Goal: Register for event/course: Sign up to attend an event or enroll in a course

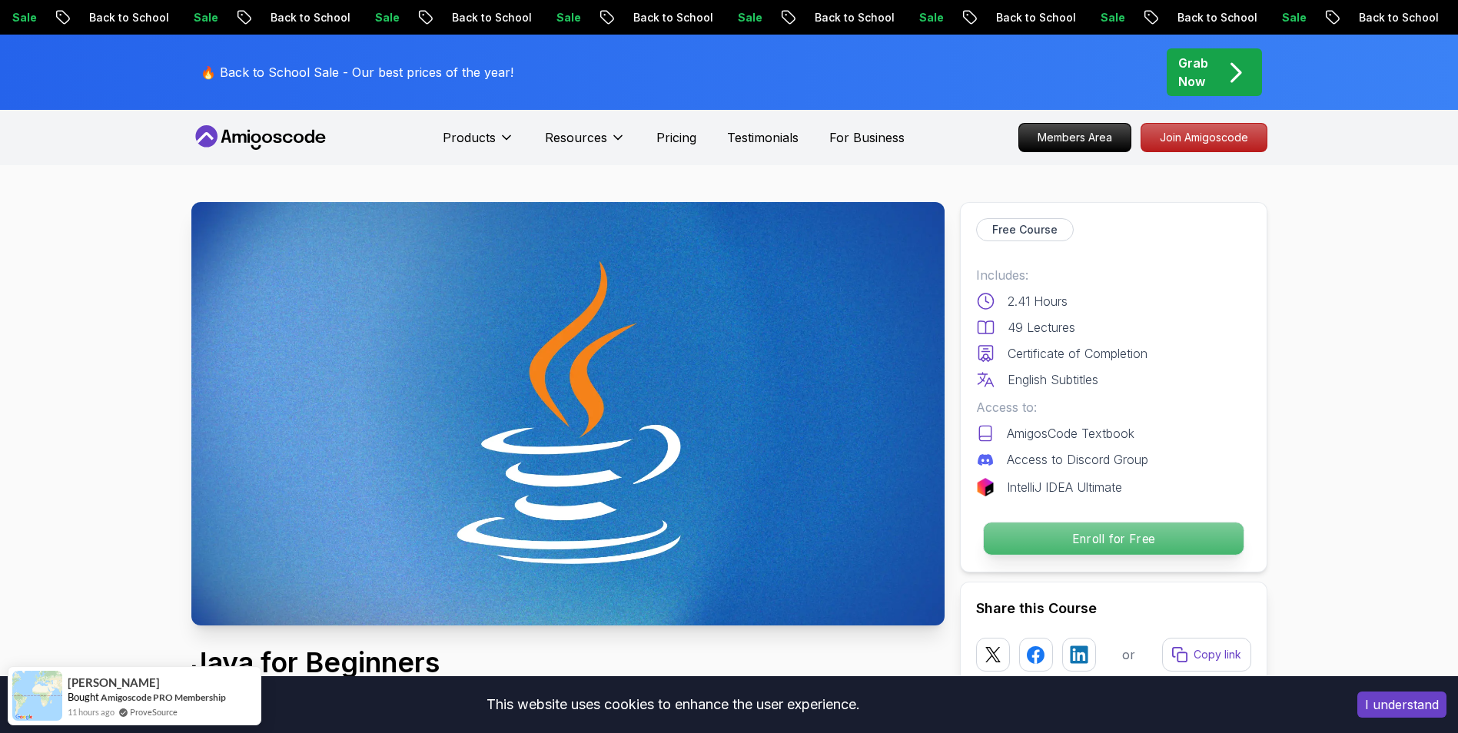
click at [1116, 534] on p "Enroll for Free" at bounding box center [1113, 539] width 260 height 32
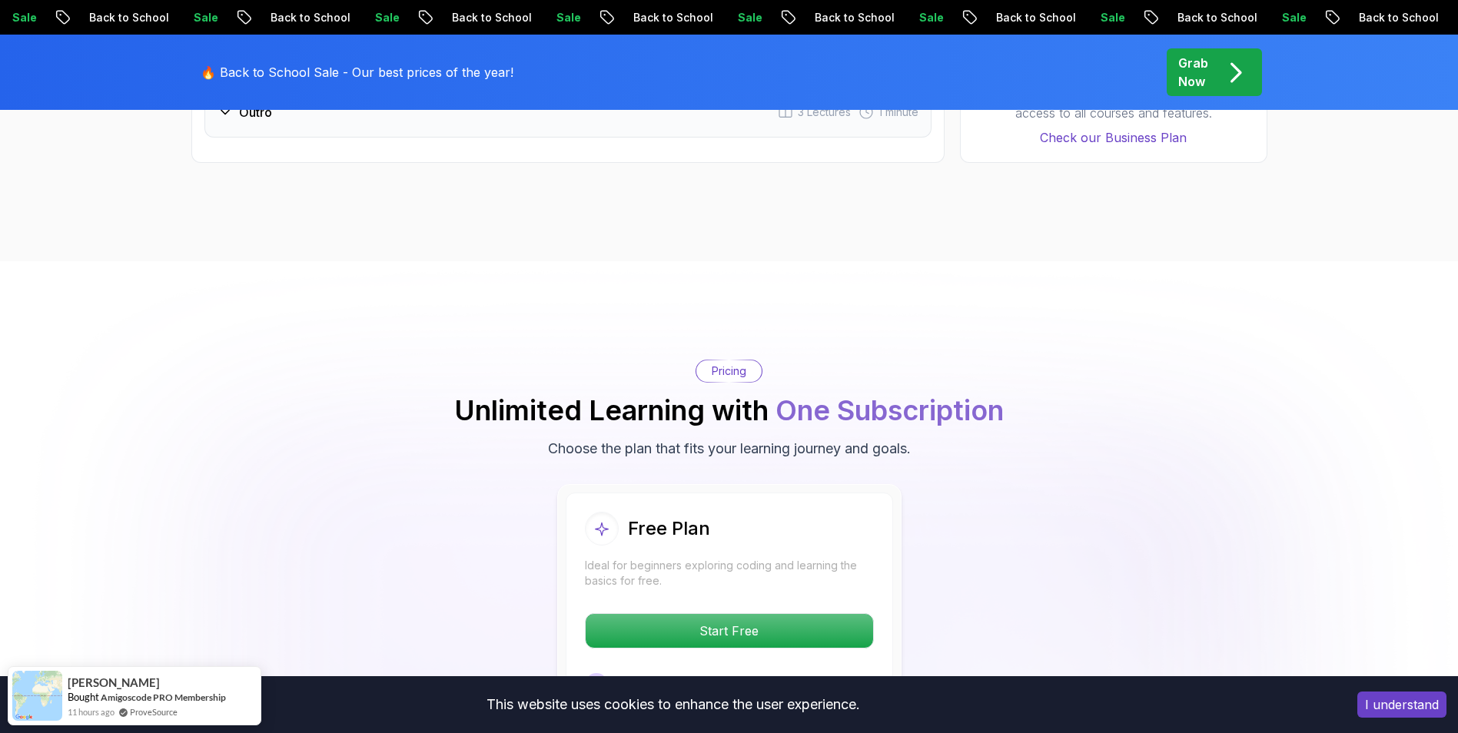
scroll to position [3065, 0]
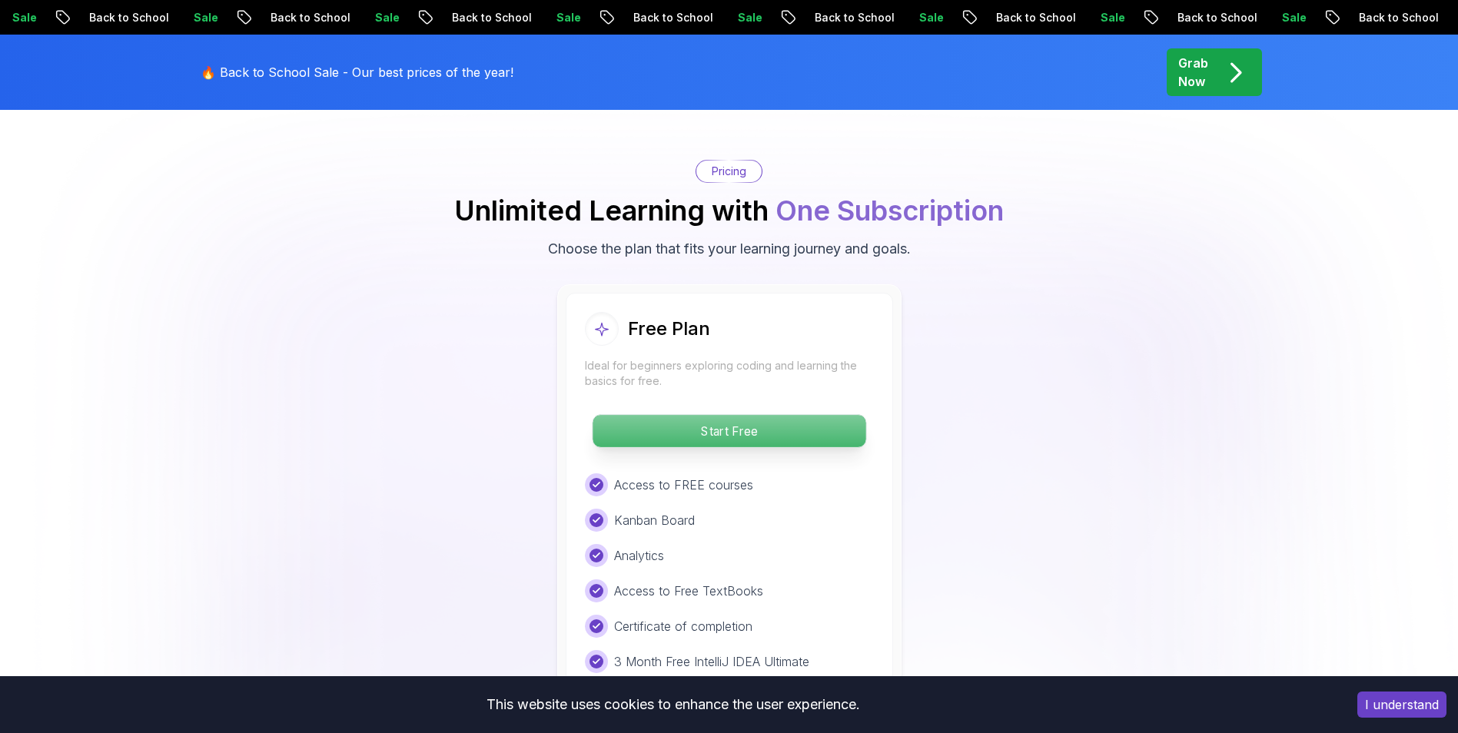
click at [814, 415] on p "Start Free" at bounding box center [729, 431] width 273 height 32
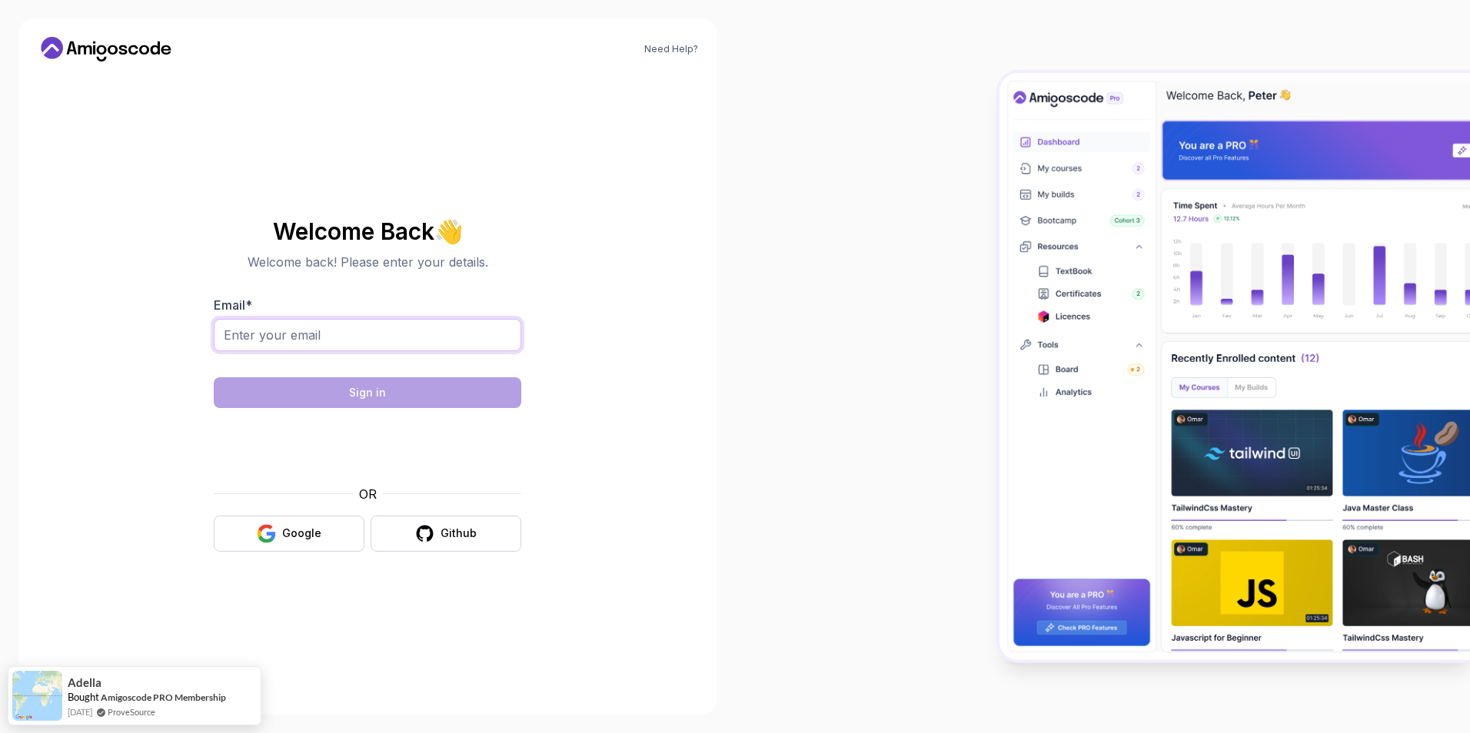
click at [425, 330] on input "Email *" at bounding box center [367, 335] width 307 height 32
type input "baimukhametovofficial@gmail.com"
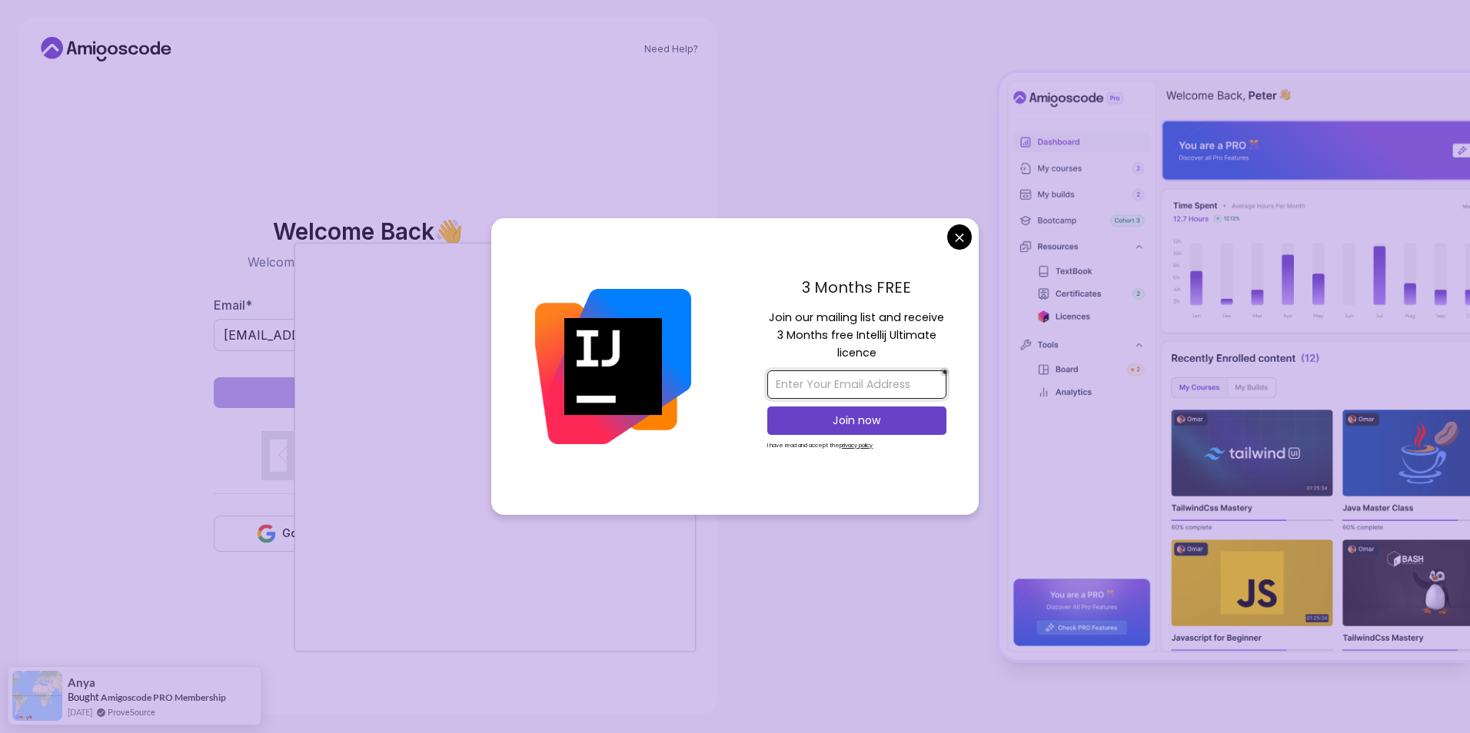
click at [861, 389] on input "email" at bounding box center [856, 384] width 179 height 28
type input "baimukhametovofficial@gmail.com"
click at [875, 426] on p "Join now" at bounding box center [856, 420] width 145 height 15
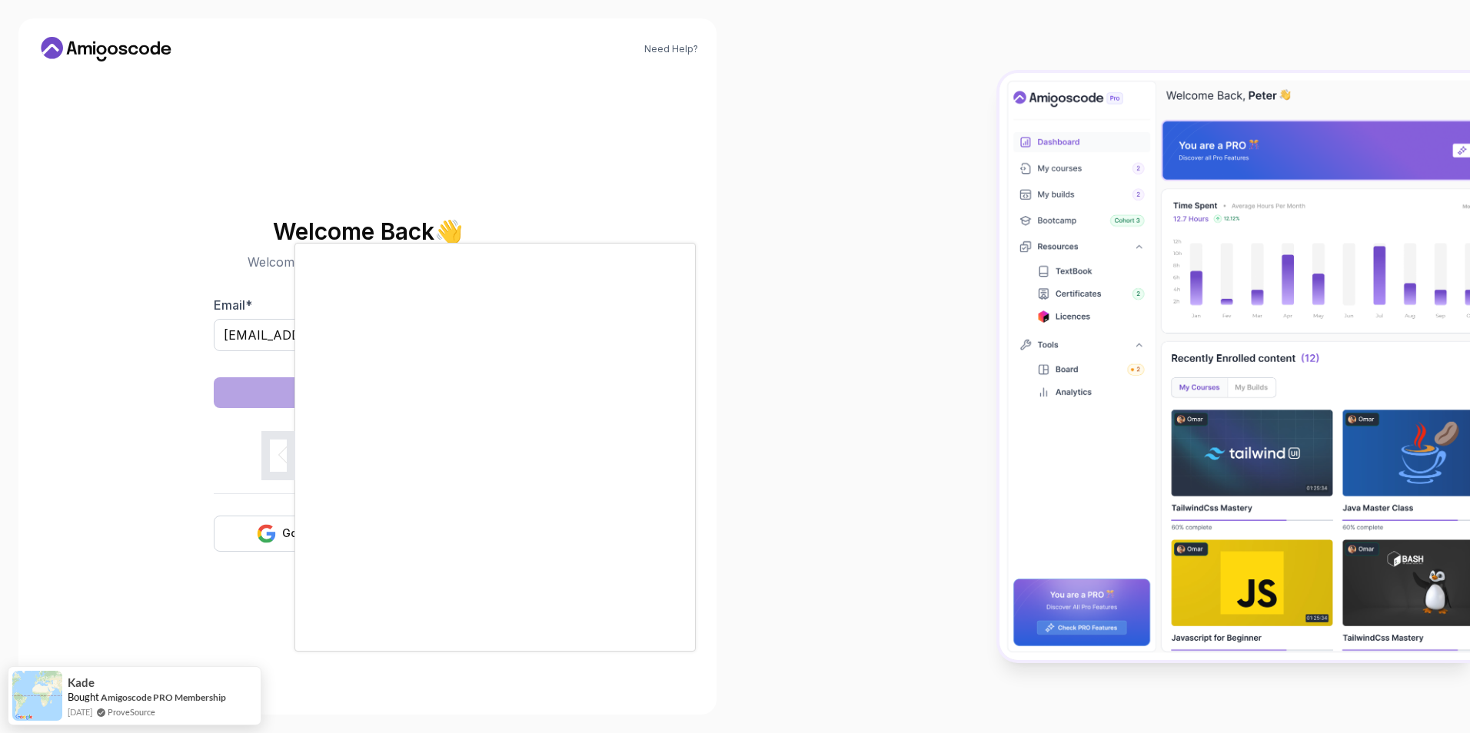
click at [849, 162] on body "Need Help? Welcome Back 👋 Welcome back! Please enter your details. Email * baim…" at bounding box center [735, 366] width 1470 height 733
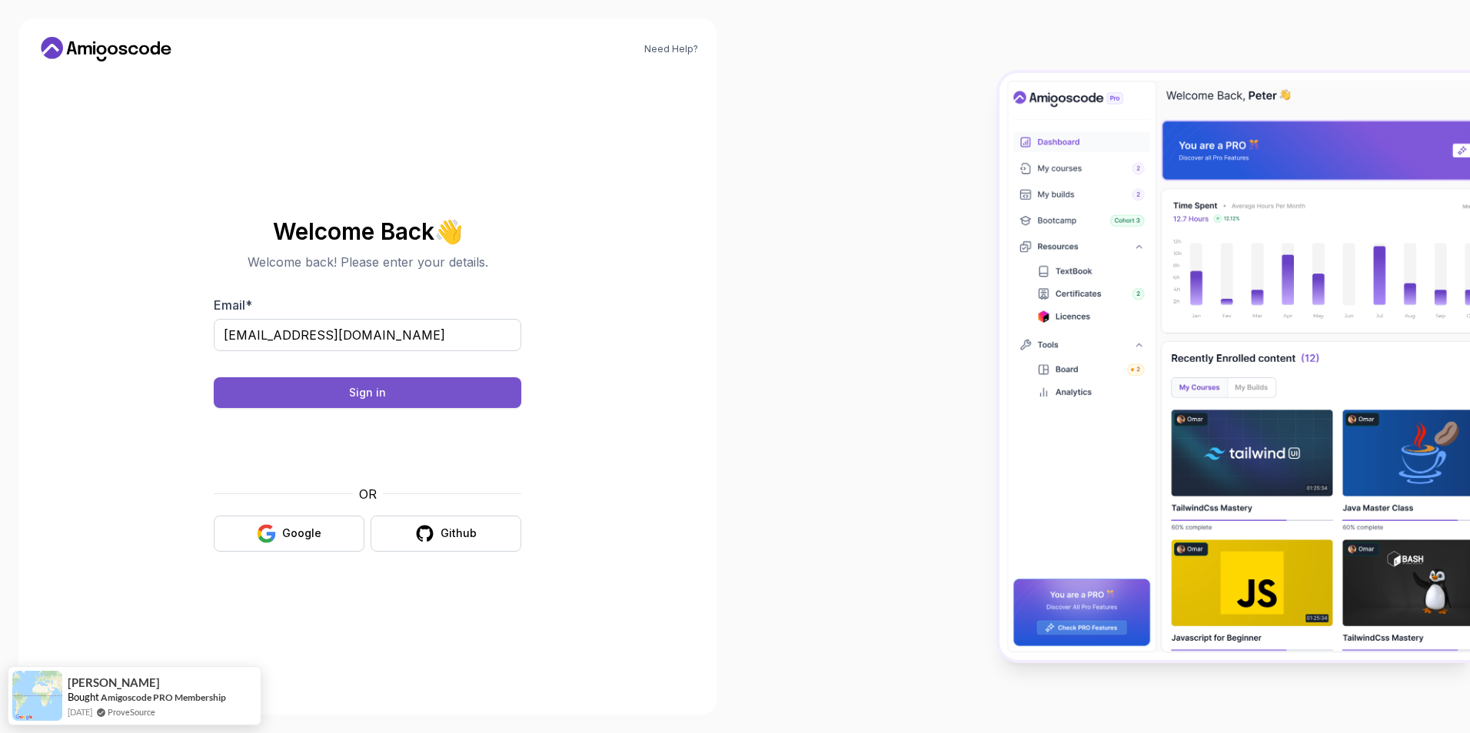
click at [440, 390] on button "Sign in" at bounding box center [367, 392] width 307 height 31
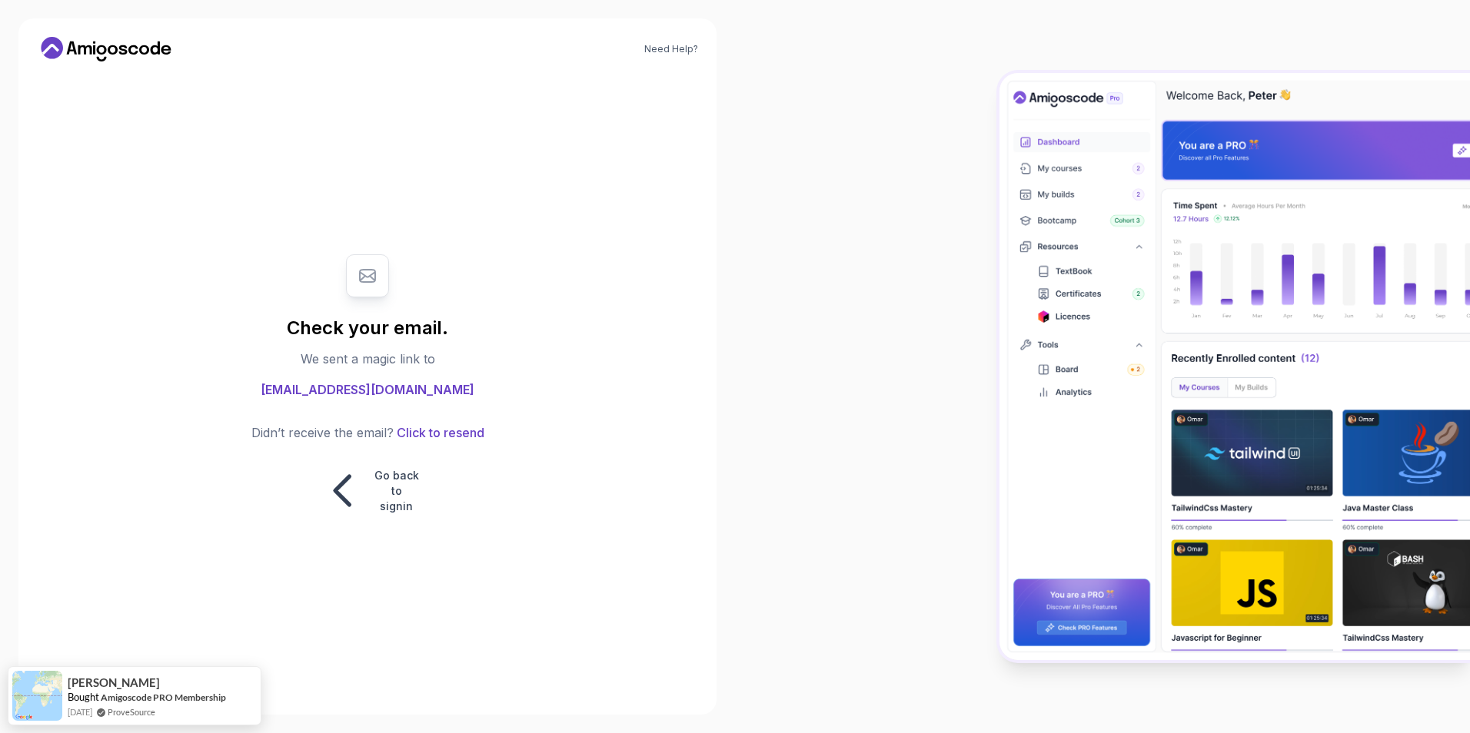
click at [380, 304] on div "Check your email. We sent a magic link to baimukhametovofficial@gmail.com Didn’…" at bounding box center [367, 384] width 307 height 291
click at [369, 278] on icon at bounding box center [367, 276] width 15 height 12
click at [431, 436] on button "Click to resend" at bounding box center [439, 432] width 91 height 18
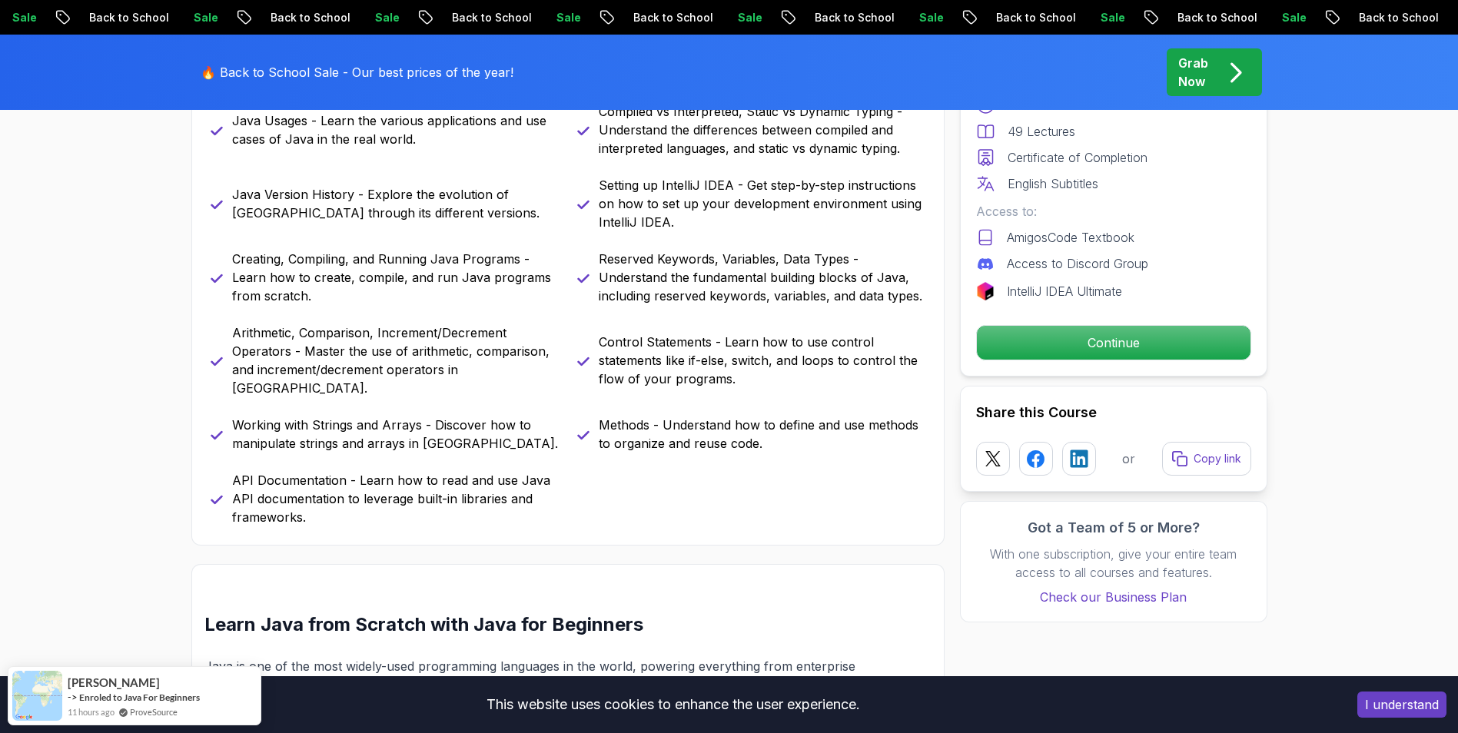
scroll to position [805, 0]
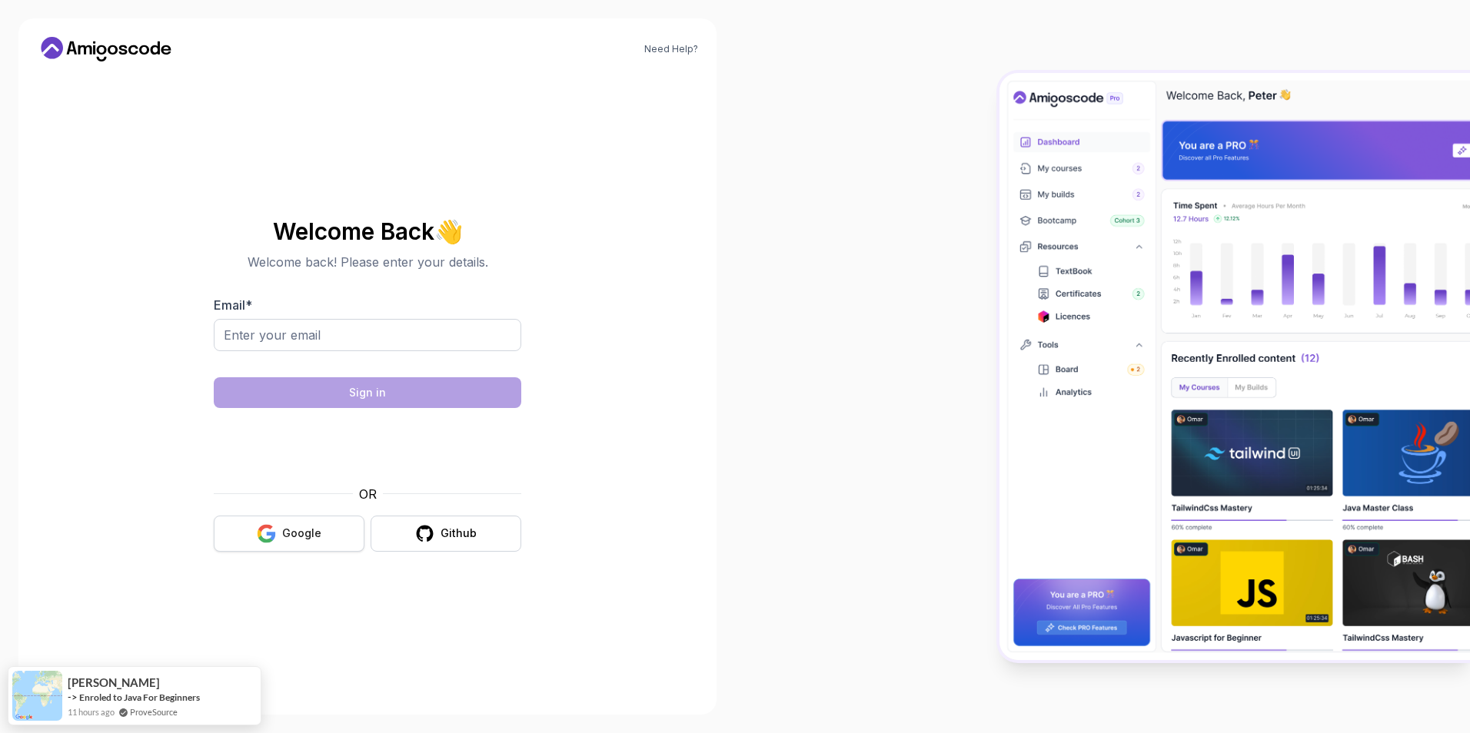
click at [304, 539] on div "Google" at bounding box center [301, 533] width 39 height 15
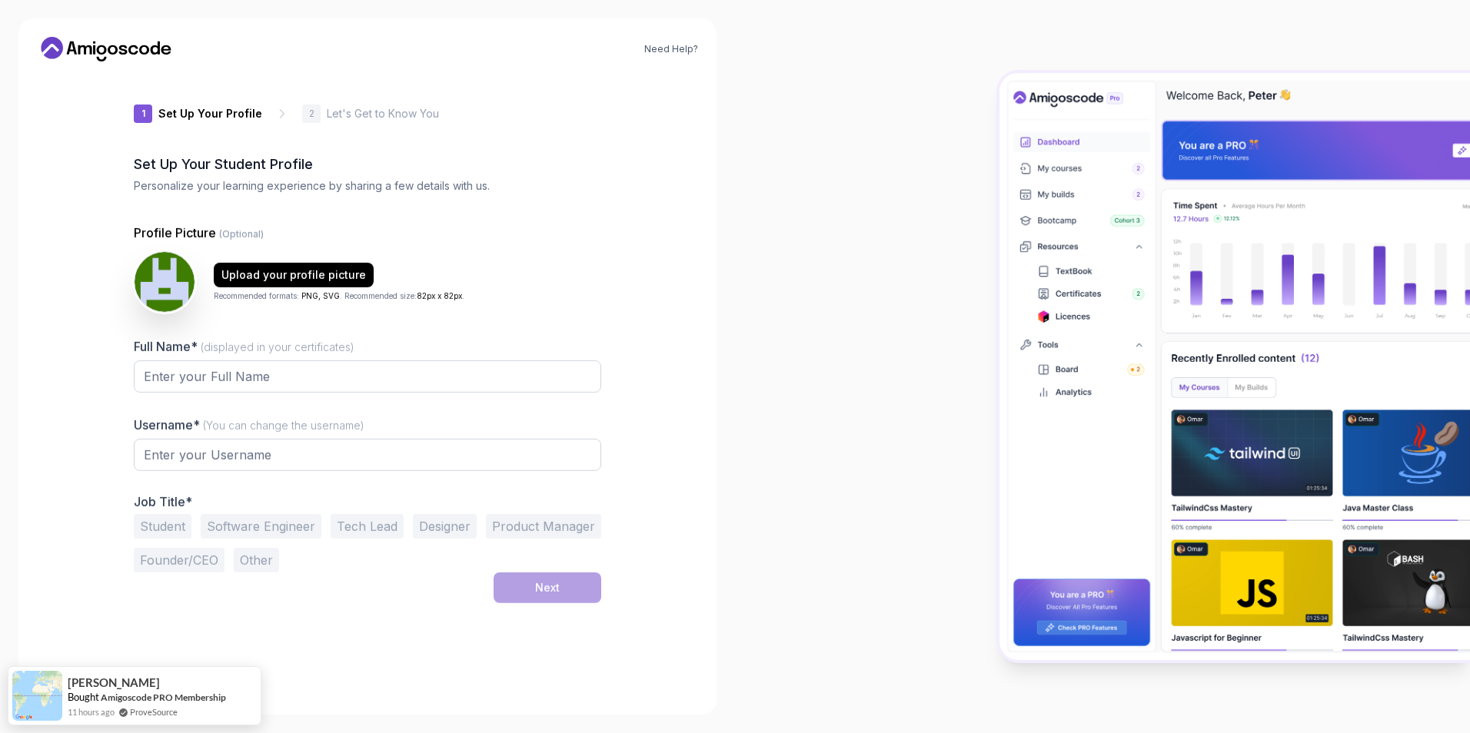
type input "livelyfalcon970fb"
click at [485, 384] on input "Full Name* (displayed in your certificates)" at bounding box center [367, 377] width 467 height 32
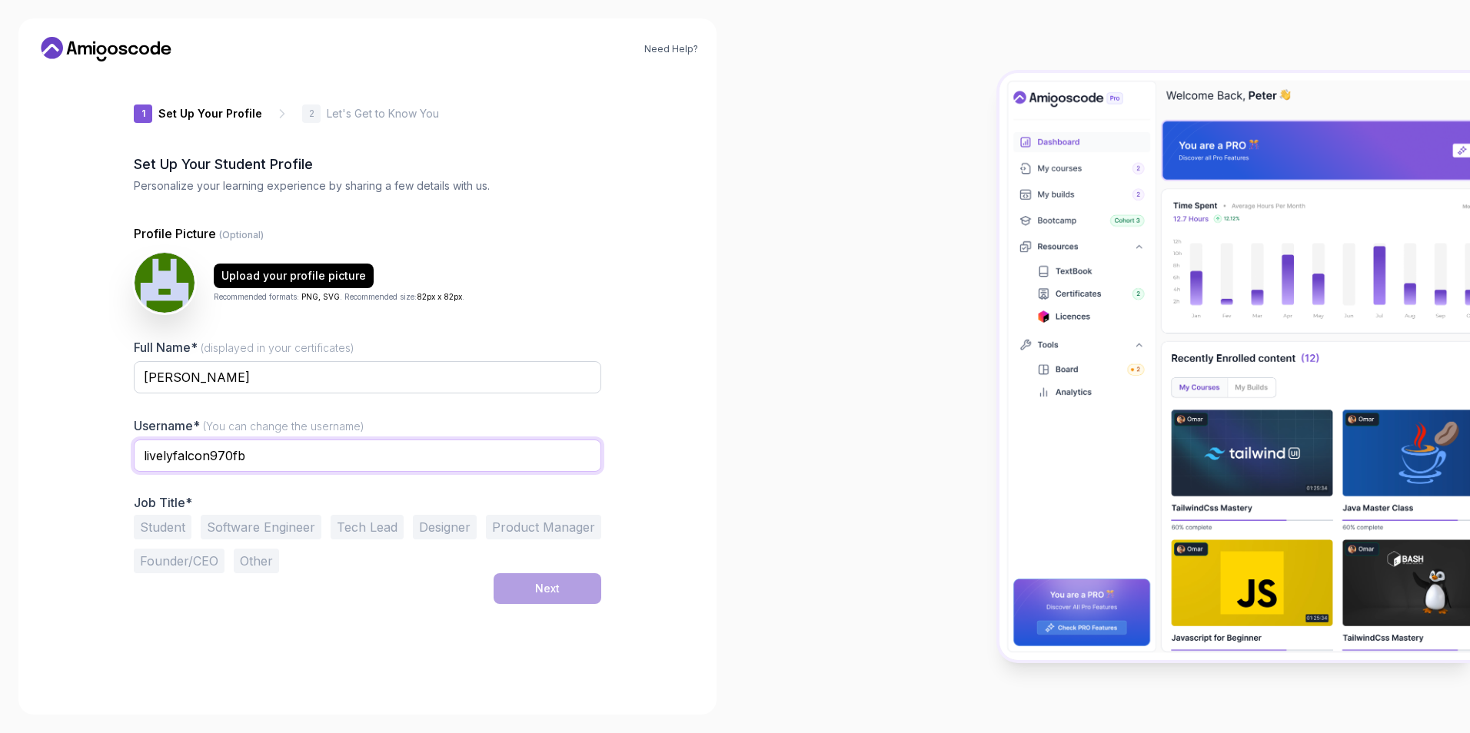
drag, startPoint x: 351, startPoint y: 460, endPoint x: 95, endPoint y: 456, distance: 256.8
click at [95, 456] on div "Need Help? 1 Set Up Your Profile 1 Set Up Your Profile 2 Let's Get to Know You …" at bounding box center [367, 366] width 698 height 696
click at [271, 462] on input "livelyfalcon970fb" at bounding box center [367, 456] width 467 height 32
click at [161, 521] on button "Student" at bounding box center [163, 527] width 58 height 25
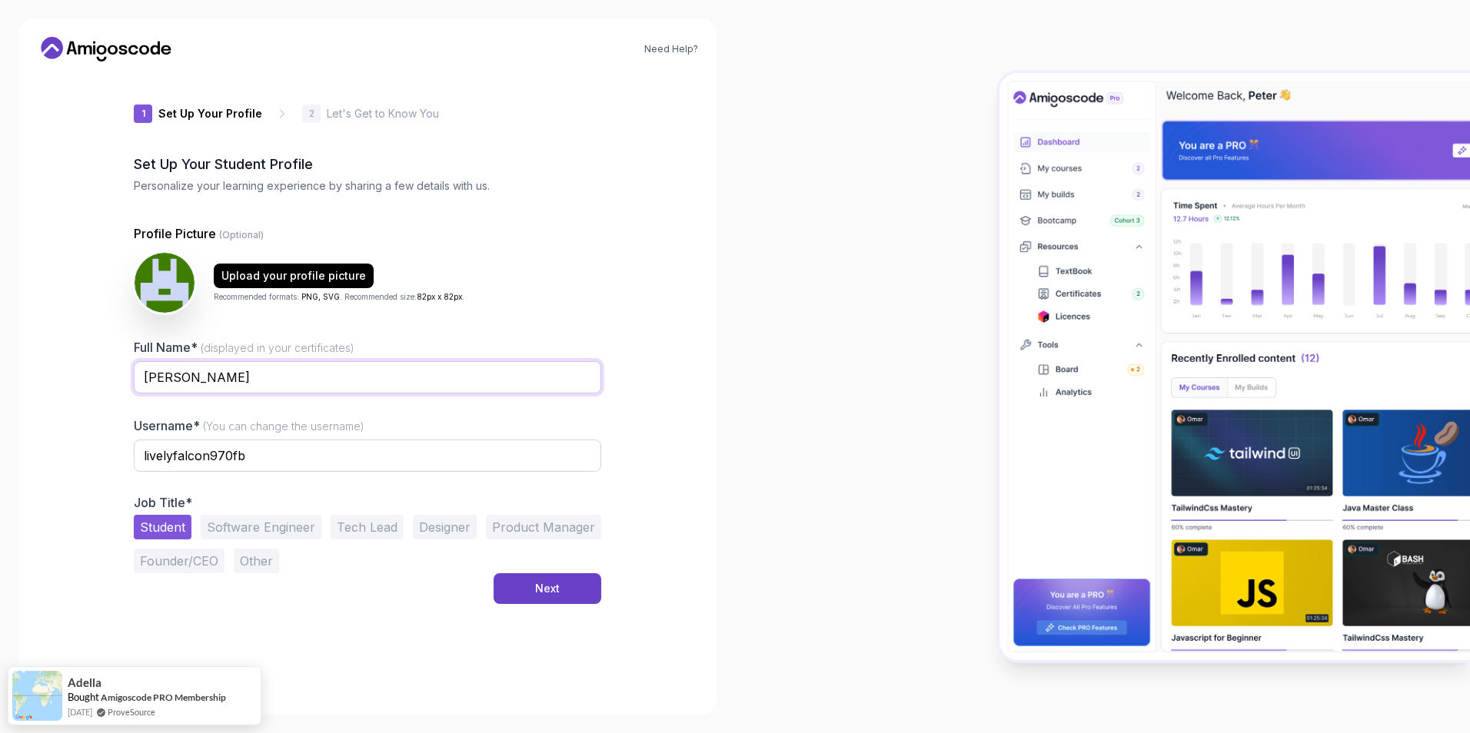
drag, startPoint x: 307, startPoint y: 373, endPoint x: 179, endPoint y: 387, distance: 129.1
click at [179, 387] on input "Askar Baimukhametov" at bounding box center [367, 377] width 467 height 32
type input "Askar"
click at [559, 588] on div "Next" at bounding box center [547, 588] width 25 height 15
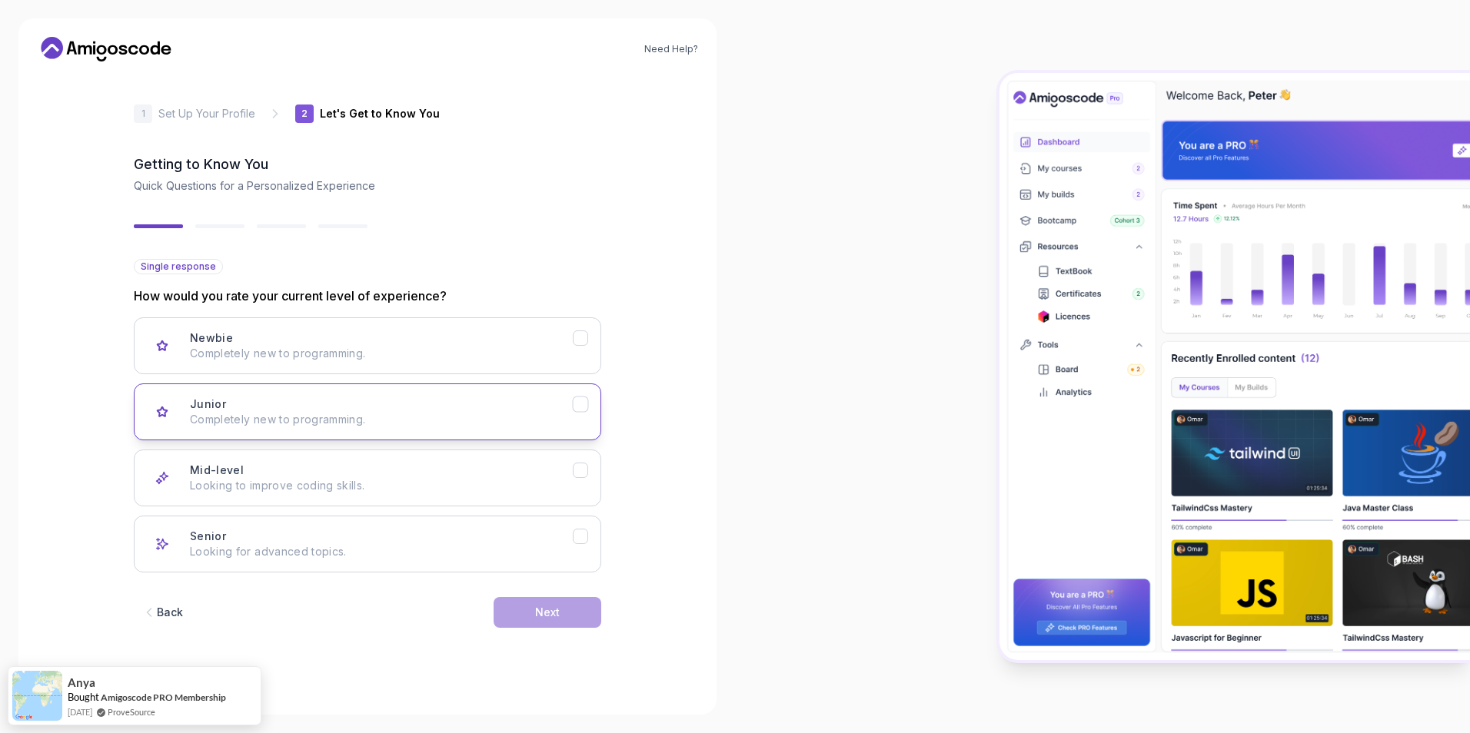
click at [560, 413] on p "Completely new to programming." at bounding box center [381, 419] width 383 height 15
click at [562, 618] on button "Next" at bounding box center [547, 612] width 108 height 31
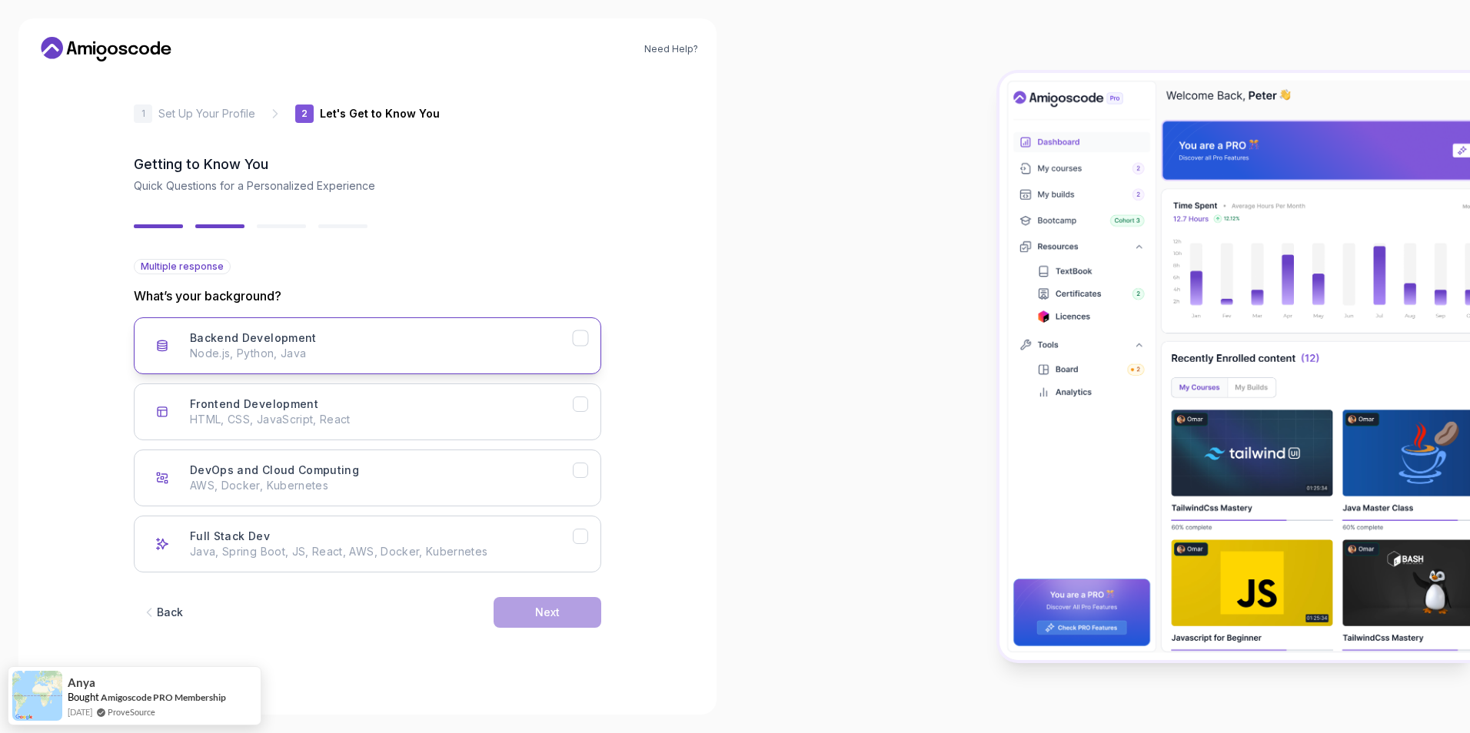
click at [576, 342] on icon "Backend Development" at bounding box center [580, 338] width 15 height 15
click at [533, 602] on button "Next" at bounding box center [547, 612] width 108 height 31
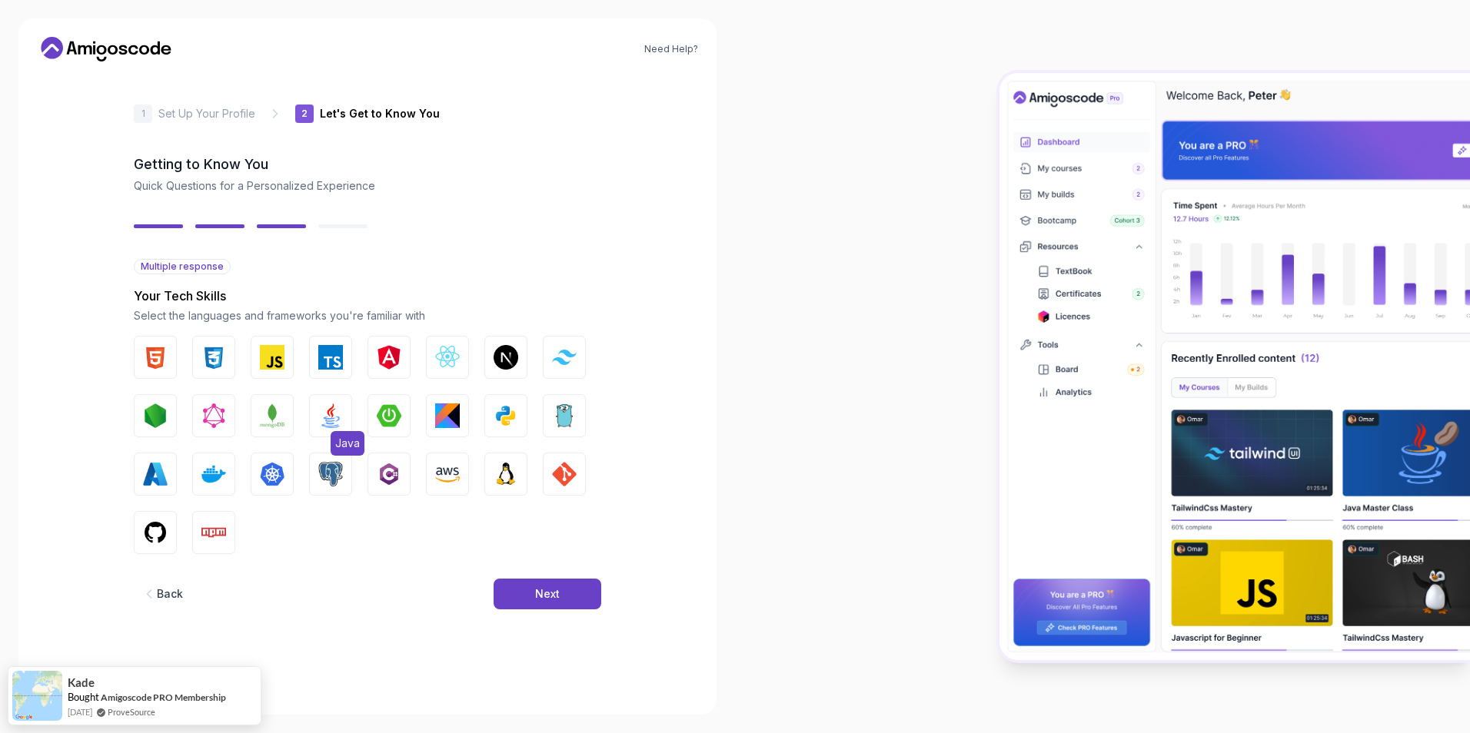
click at [338, 425] on img "button" at bounding box center [330, 416] width 25 height 25
click at [335, 496] on span "PostgreSQL" at bounding box center [365, 502] width 70 height 25
click at [384, 417] on img "button" at bounding box center [389, 416] width 25 height 25
click at [159, 530] on img "button" at bounding box center [155, 532] width 25 height 25
click at [552, 608] on button "Next" at bounding box center [547, 594] width 108 height 31
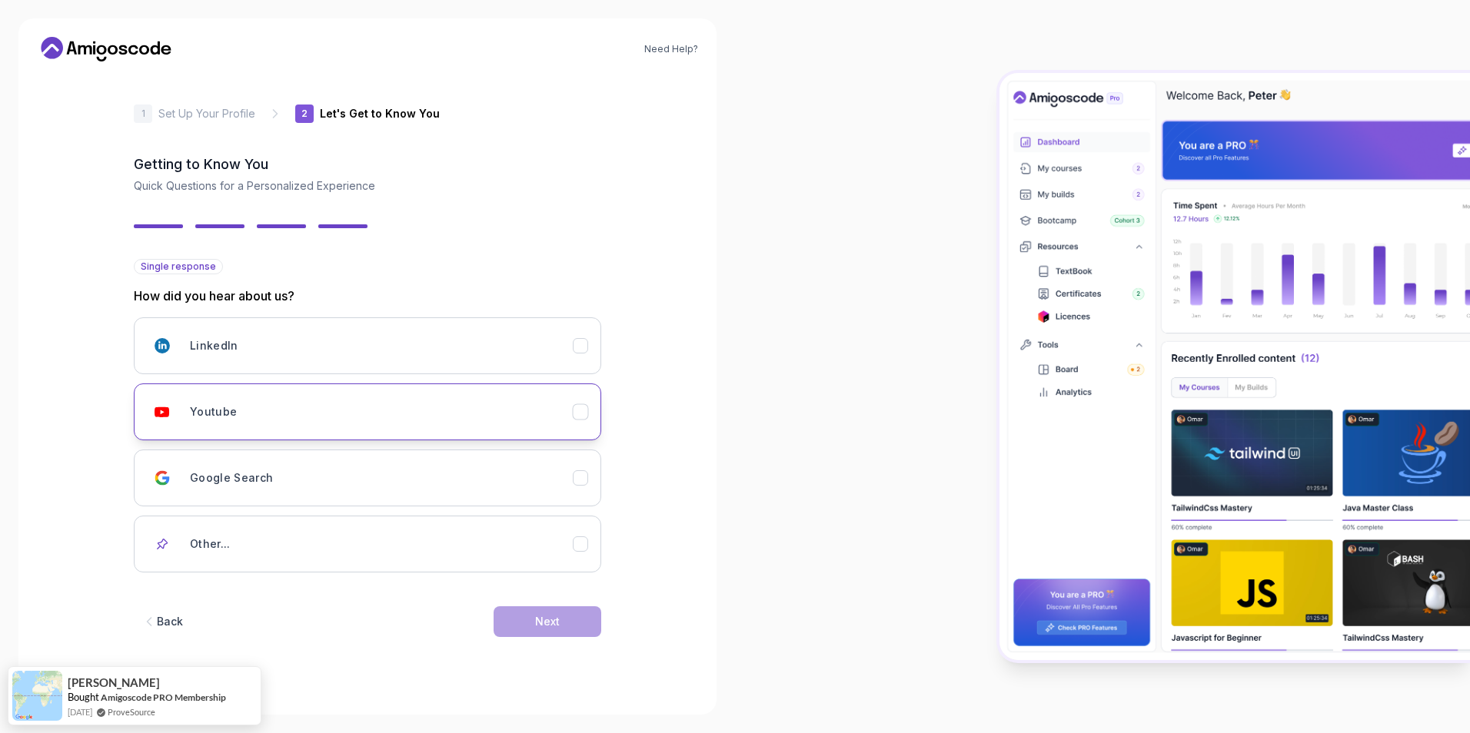
click at [576, 414] on icon "Youtube" at bounding box center [580, 412] width 8 height 6
click at [544, 616] on div "Next" at bounding box center [547, 621] width 25 height 15
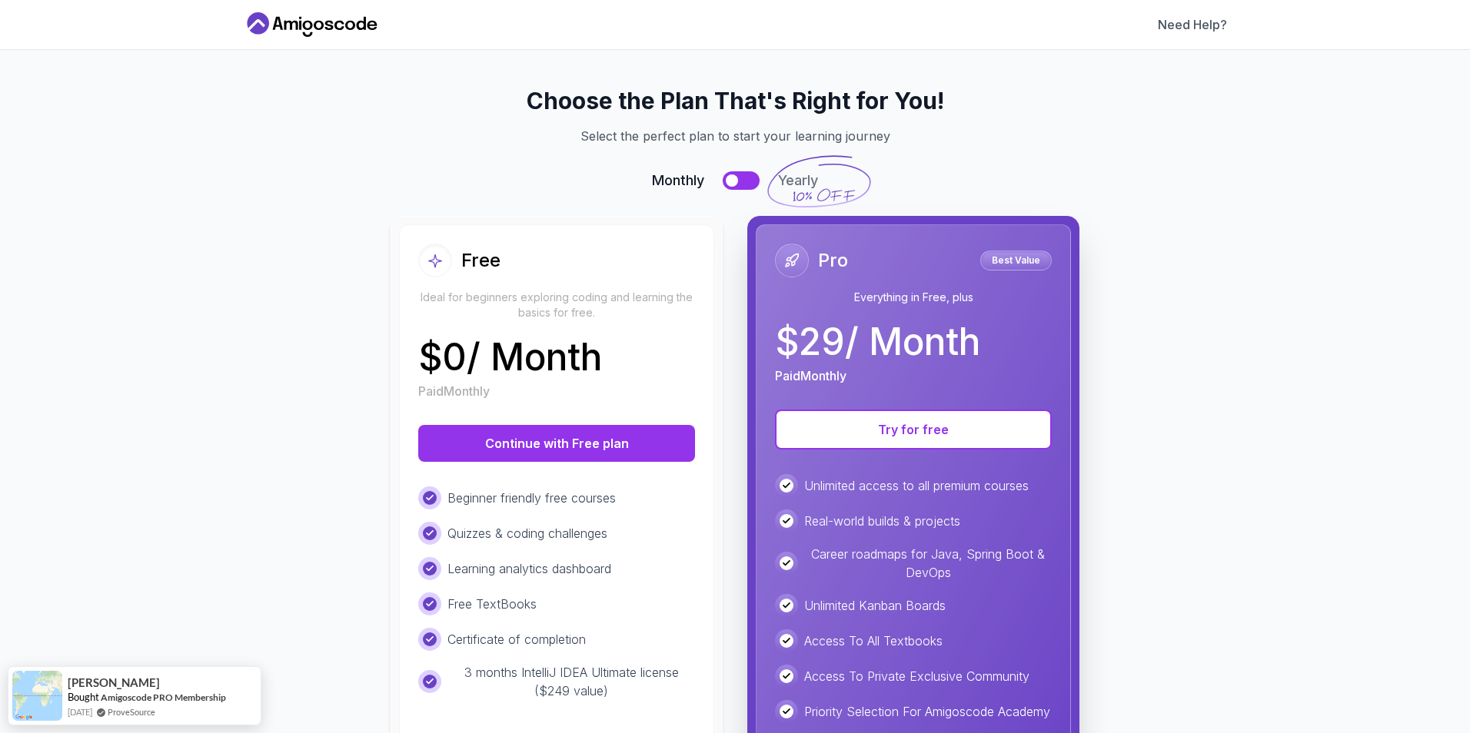
scroll to position [174, 0]
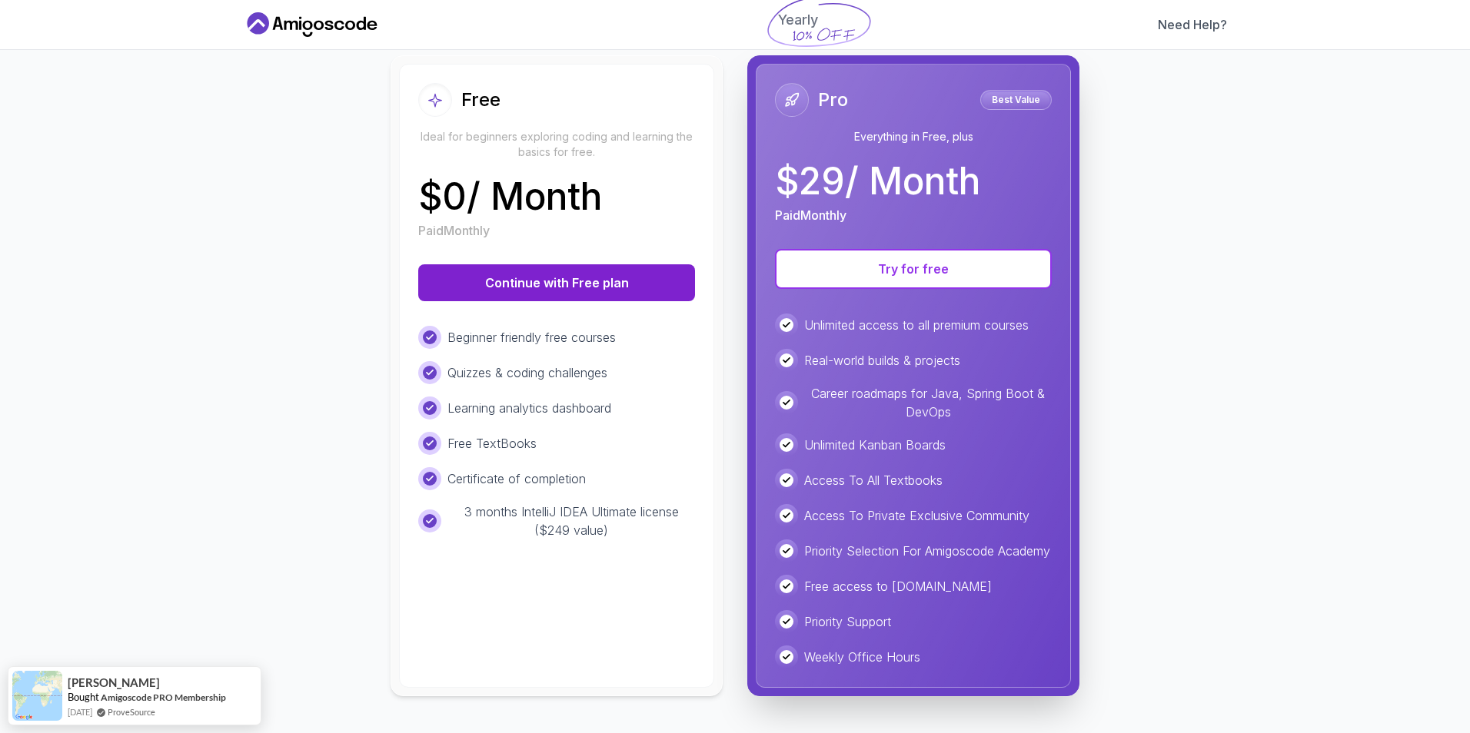
click at [615, 264] on button "Continue with Free plan" at bounding box center [556, 282] width 277 height 37
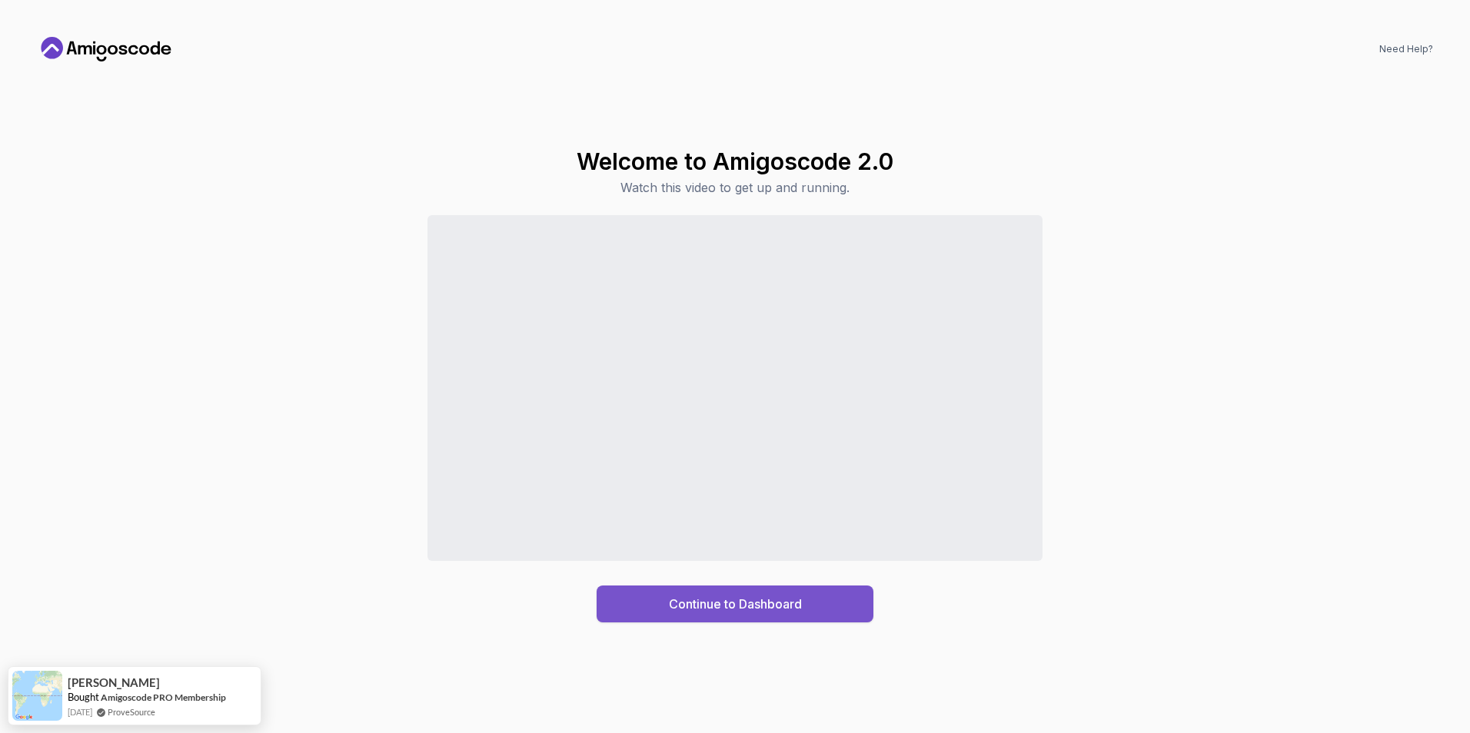
click at [721, 601] on div "Continue to Dashboard" at bounding box center [735, 604] width 133 height 18
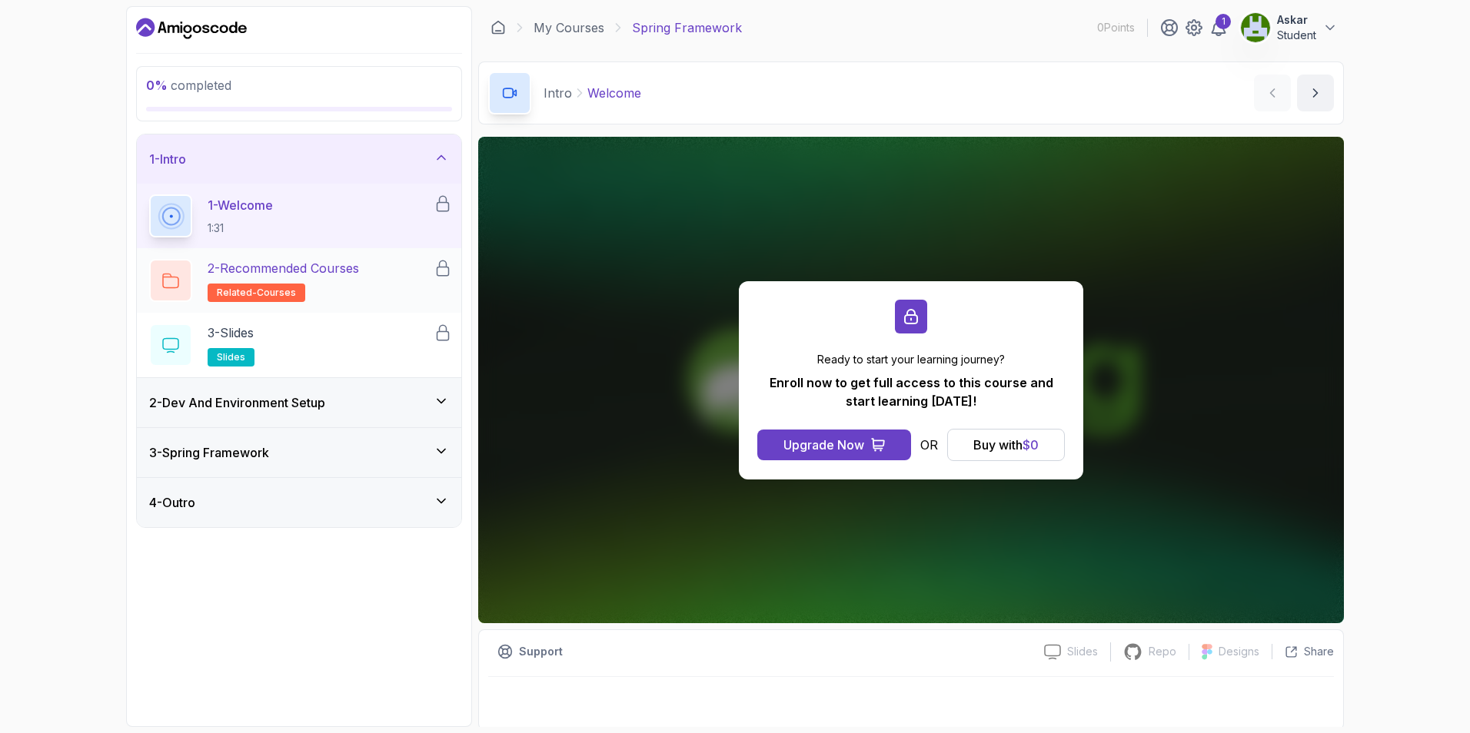
click at [328, 293] on h2 "2 - Recommended Courses related-courses" at bounding box center [283, 280] width 151 height 43
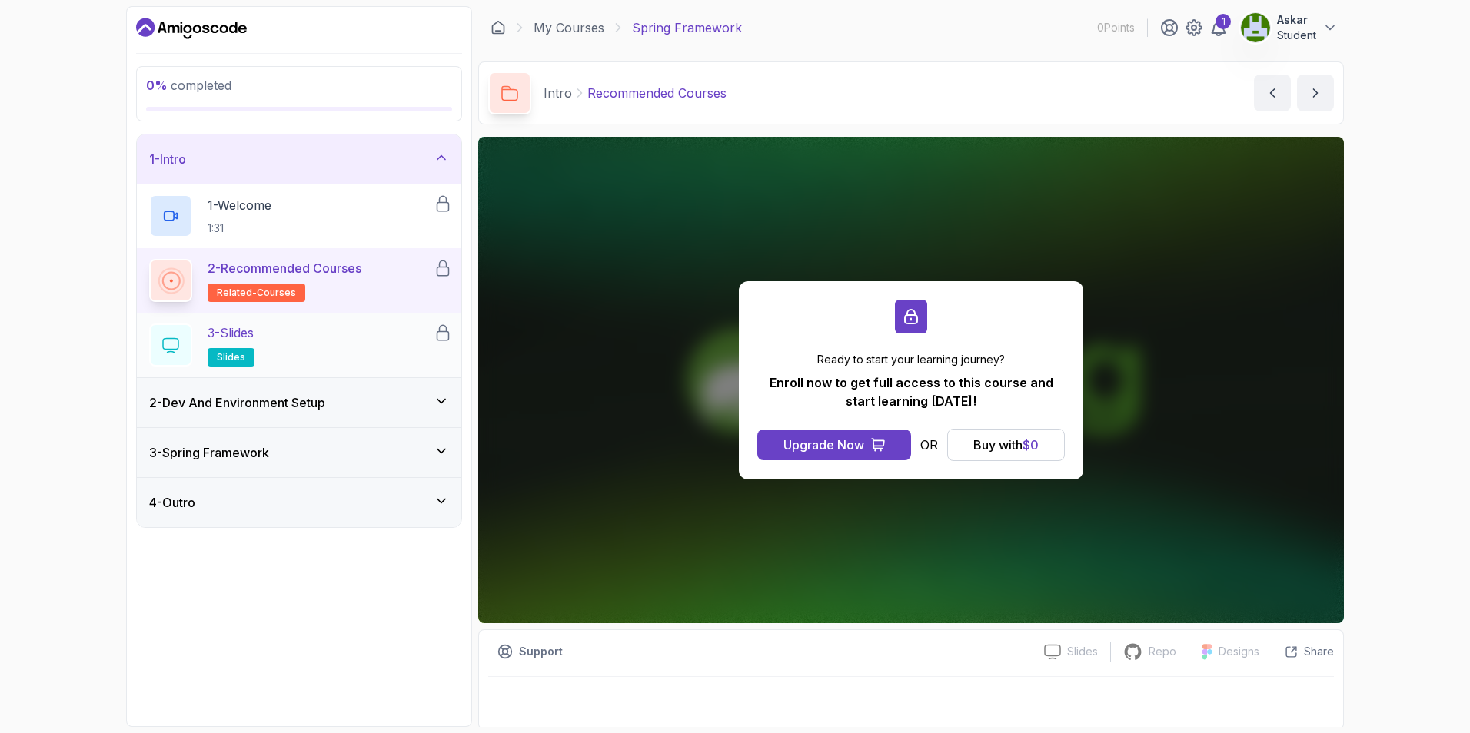
click at [334, 340] on div "3 - Slides slides" at bounding box center [291, 345] width 284 height 43
